Goal: Task Accomplishment & Management: Use online tool/utility

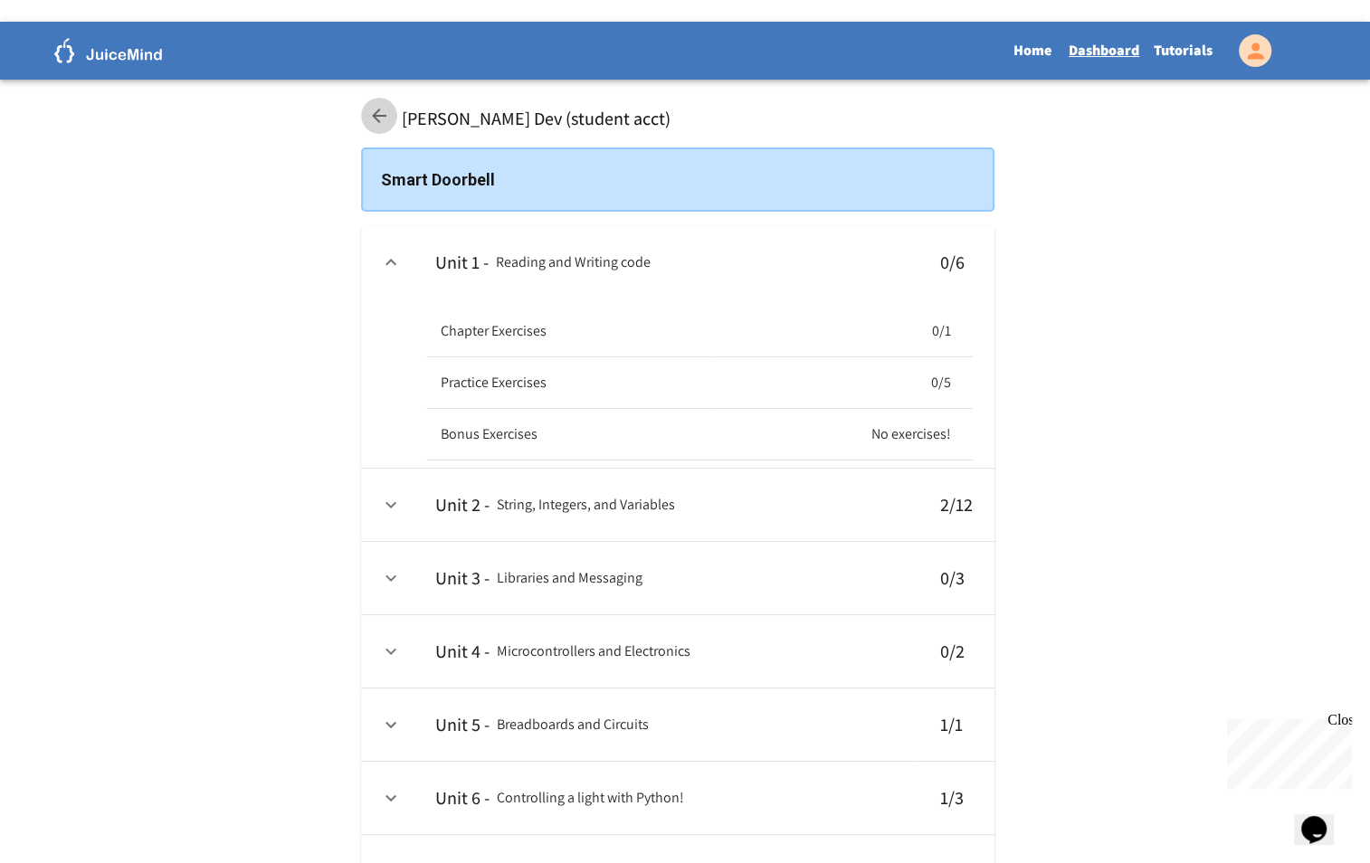
click at [379, 105] on icon at bounding box center [379, 116] width 22 height 22
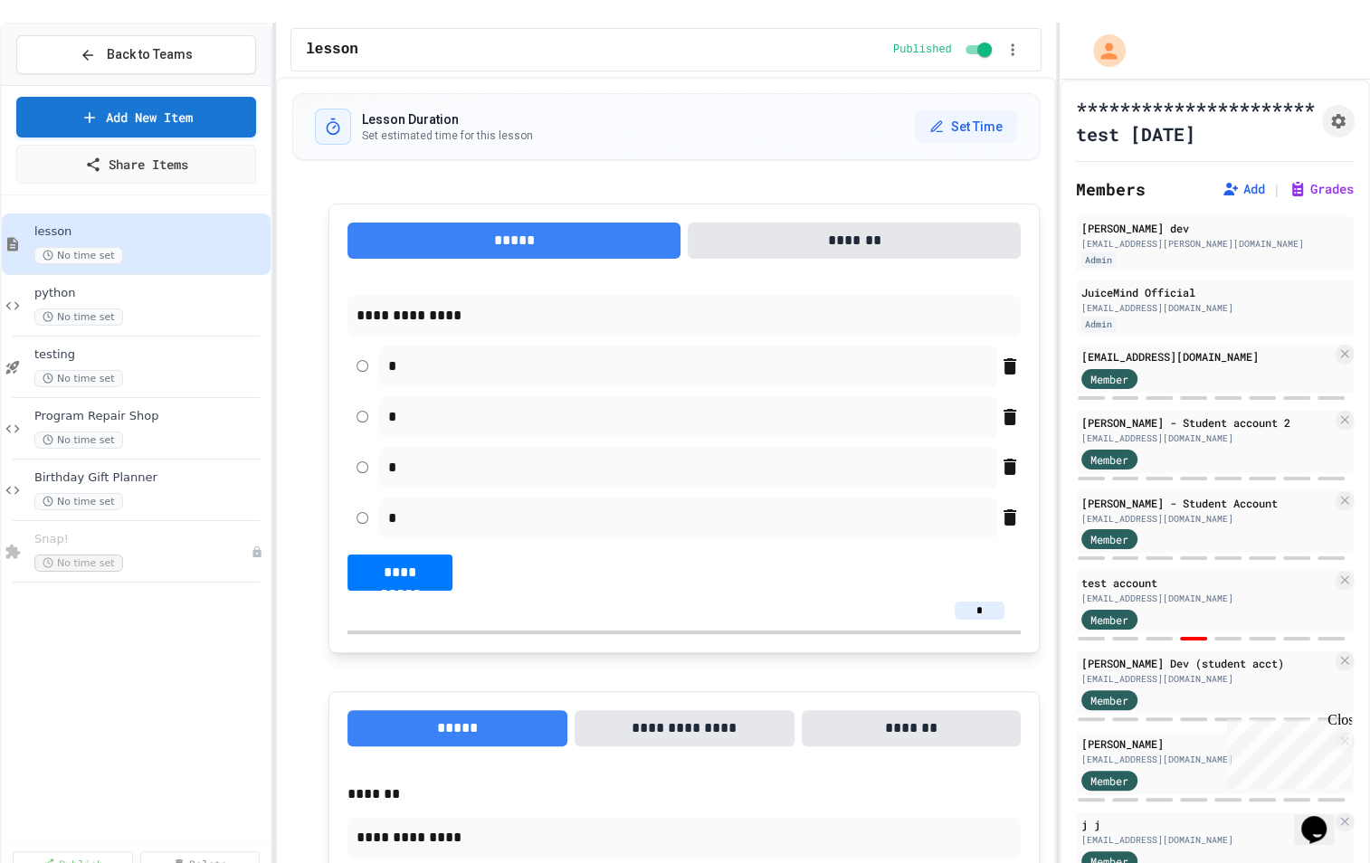
type textarea "*"
click at [120, 347] on div "testing No time set" at bounding box center [141, 367] width 214 height 40
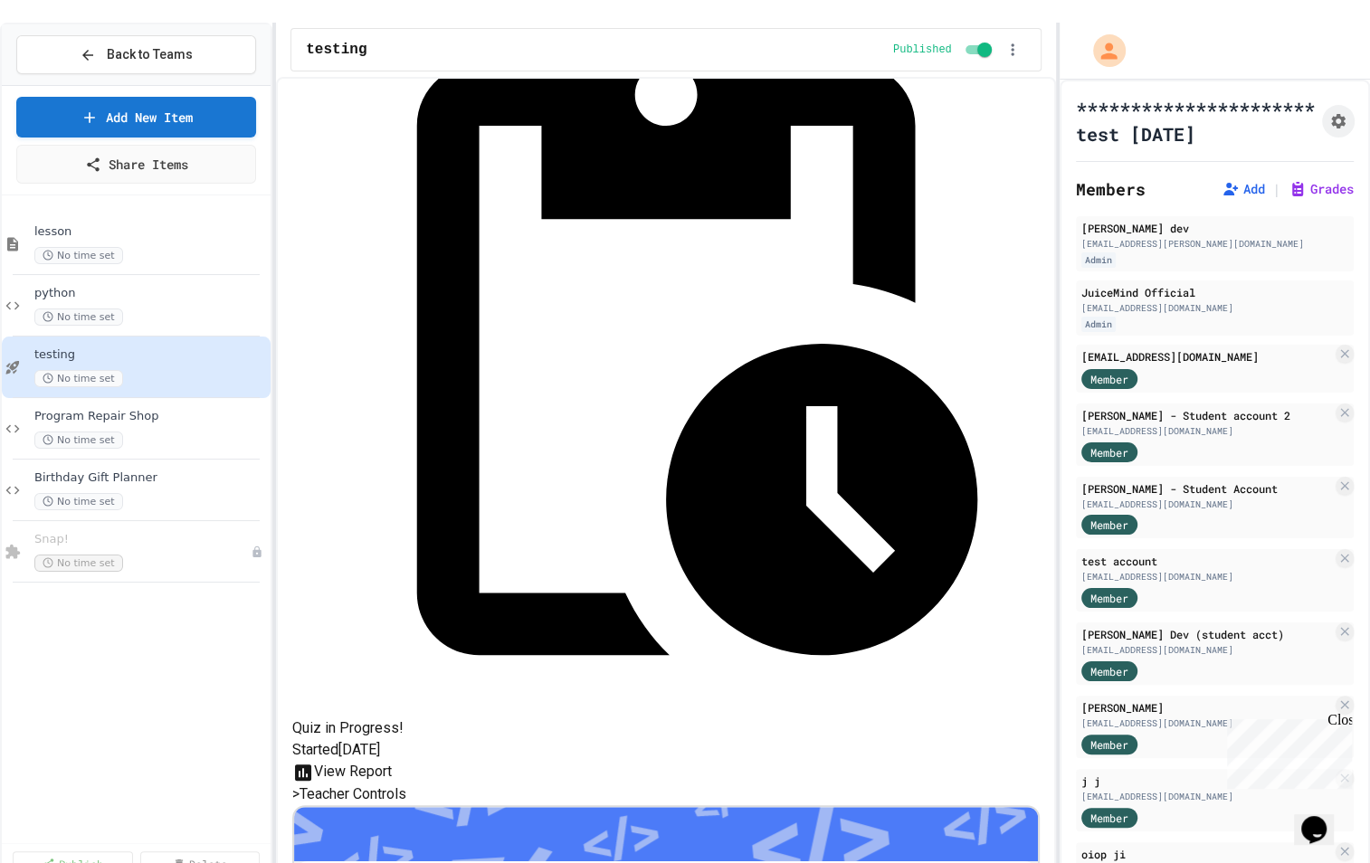
scroll to position [283, 0]
